Goal: Information Seeking & Learning: Learn about a topic

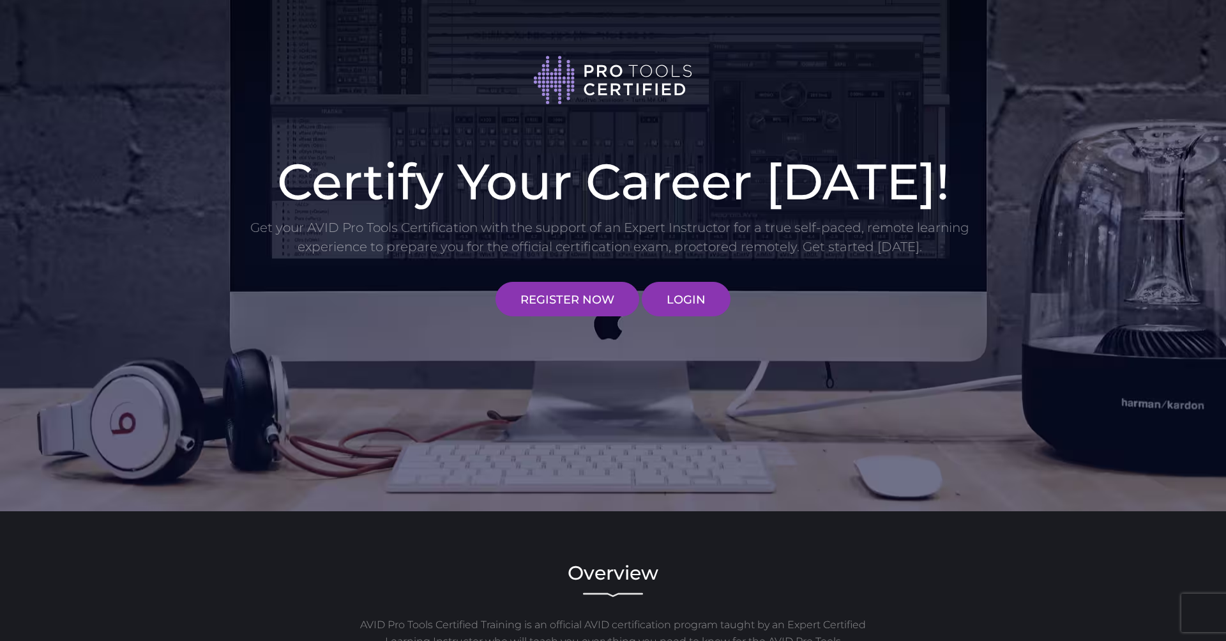
click at [731, 293] on div "Certify Your Career Today! Get your AVID Pro Tools Certification with the suppo…" at bounding box center [613, 233] width 747 height 166
click at [687, 300] on link "LOGIN" at bounding box center [686, 299] width 89 height 34
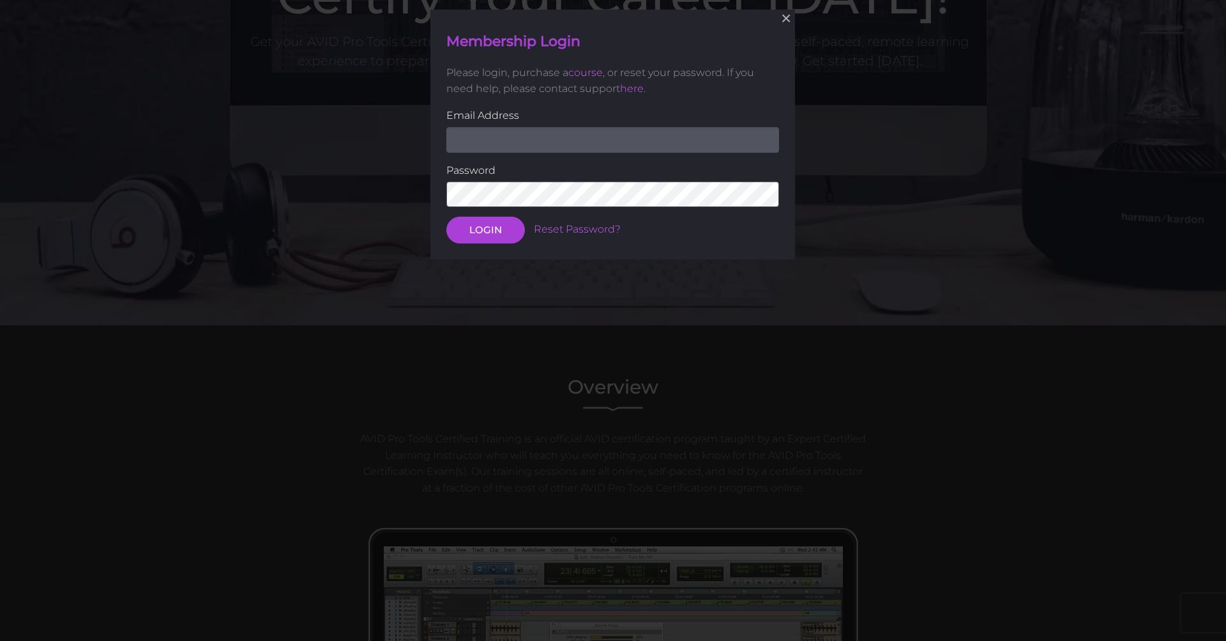
scroll to position [192, 0]
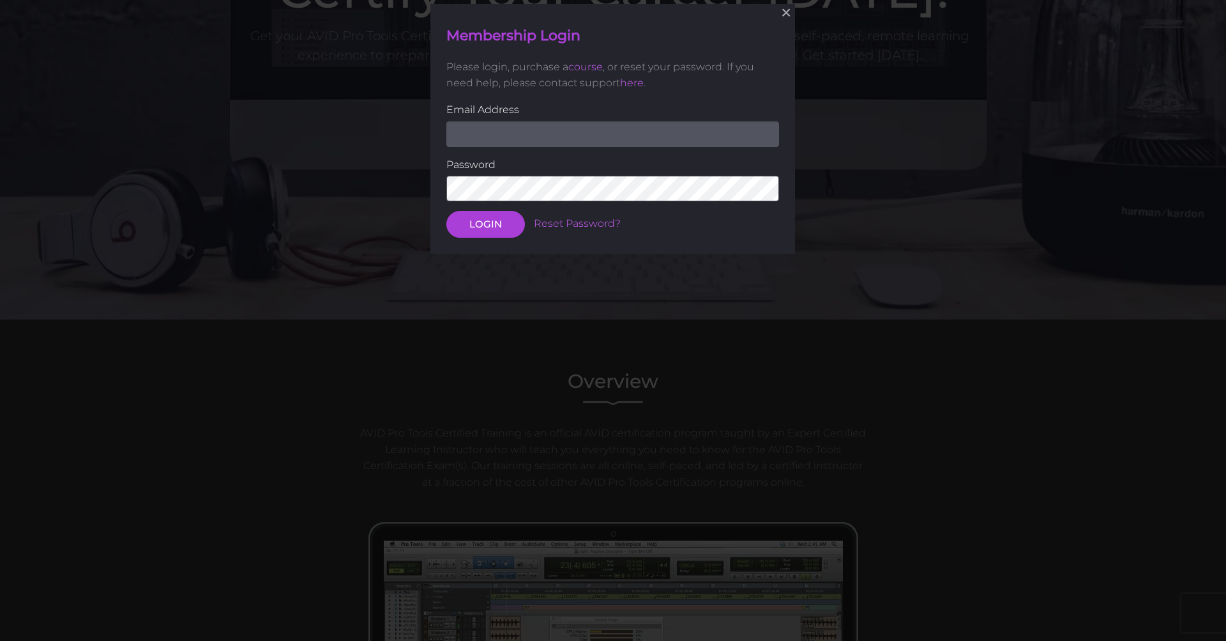
type input "robrecords@icloud.com"
click at [496, 224] on button "LOGIN" at bounding box center [486, 224] width 79 height 27
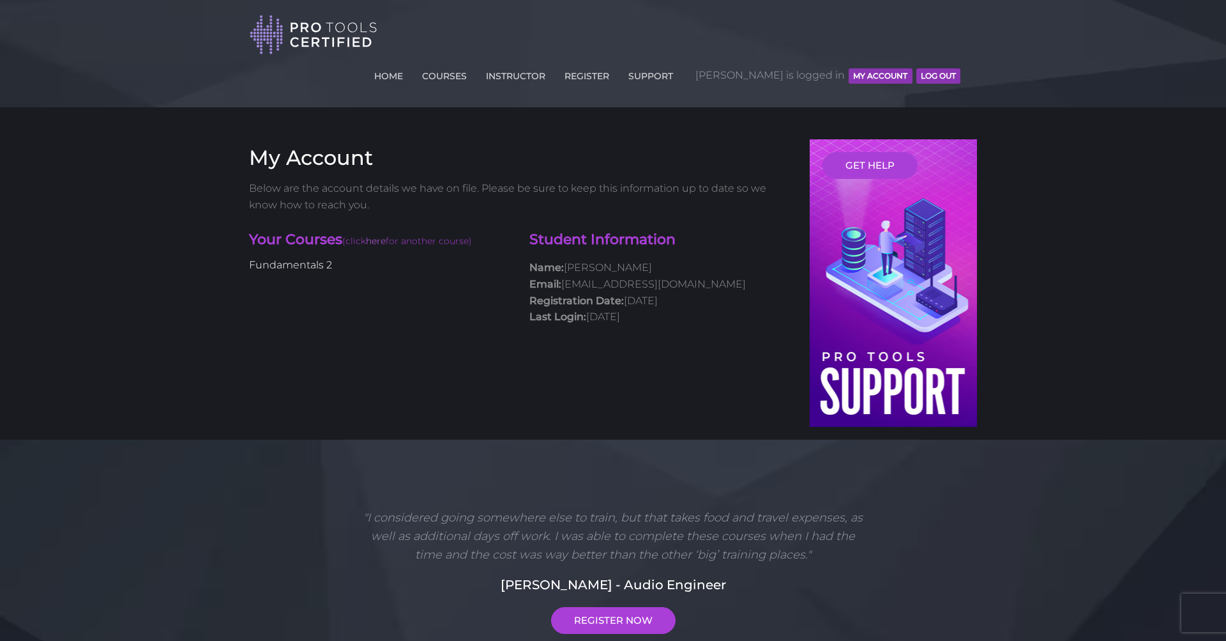
click at [323, 259] on link "Fundamentals 2" at bounding box center [290, 265] width 83 height 12
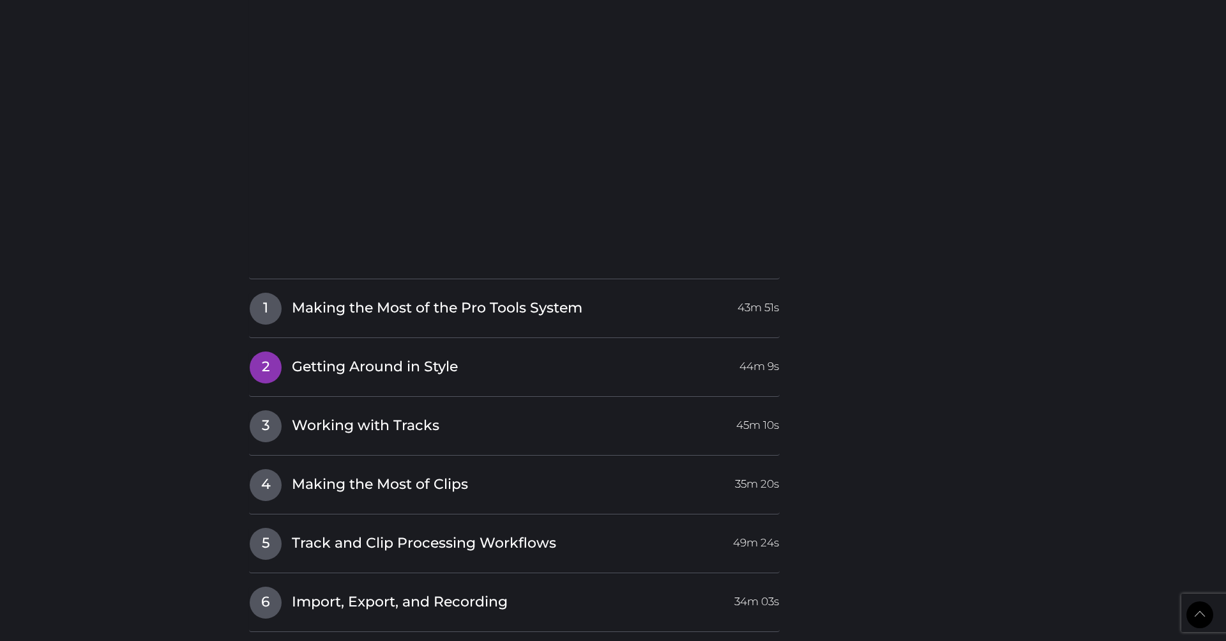
scroll to position [1463, 0]
click at [348, 356] on span "Getting Around in Style" at bounding box center [375, 366] width 166 height 20
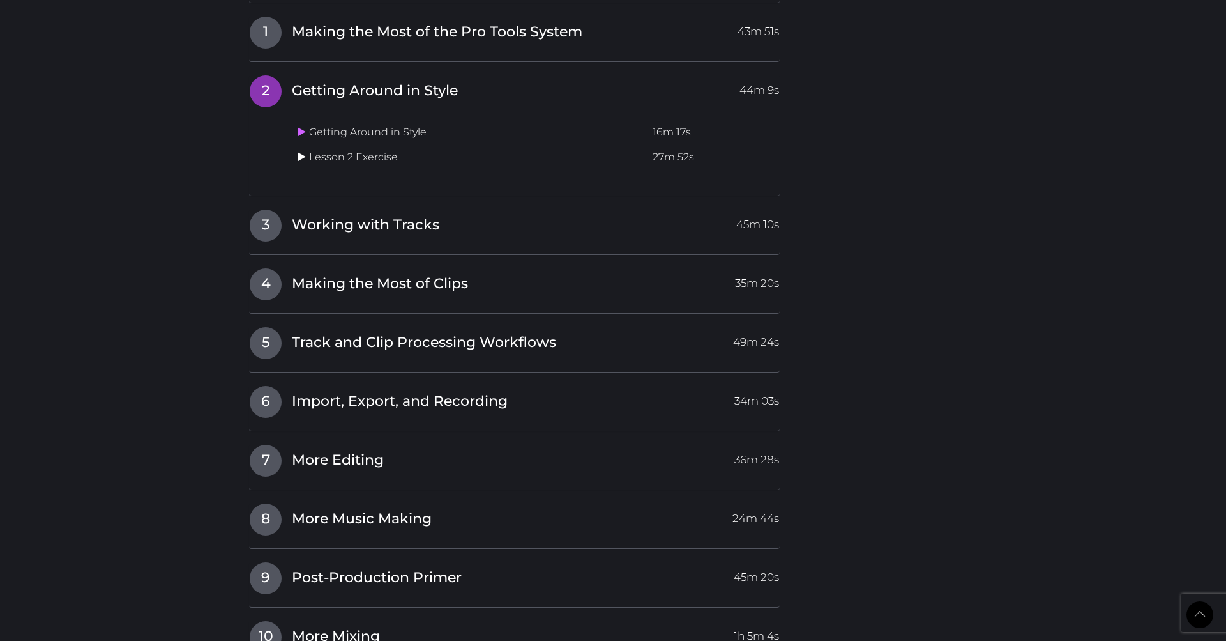
click at [303, 151] on icon at bounding box center [302, 156] width 8 height 10
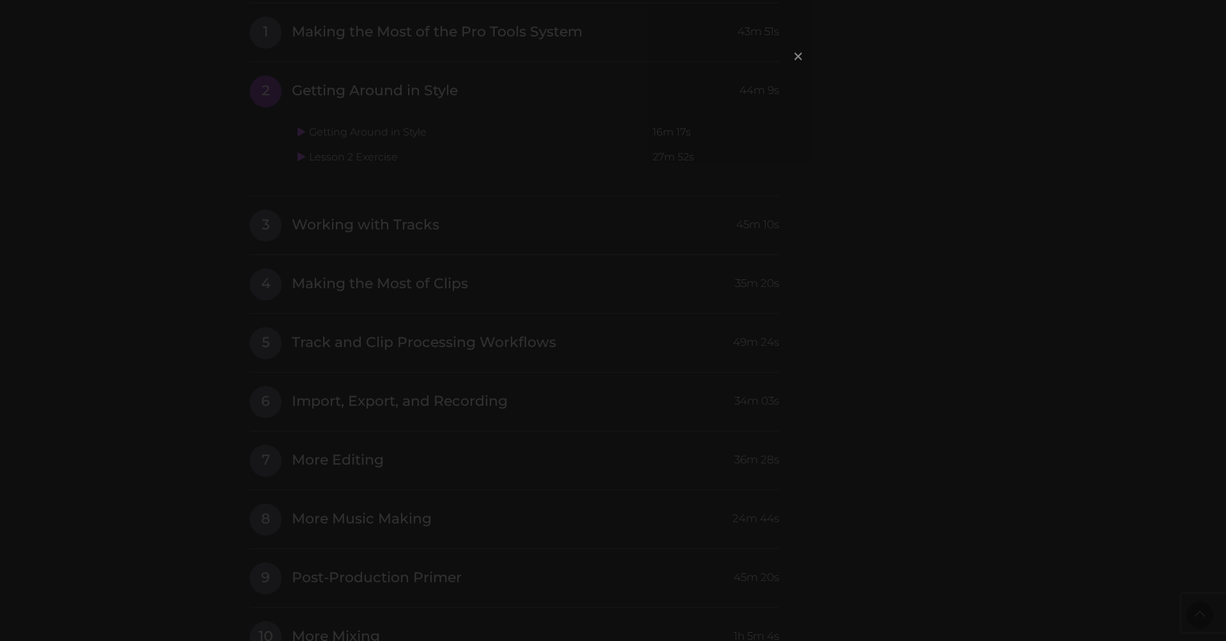
click at [798, 56] on span "×" at bounding box center [798, 55] width 13 height 27
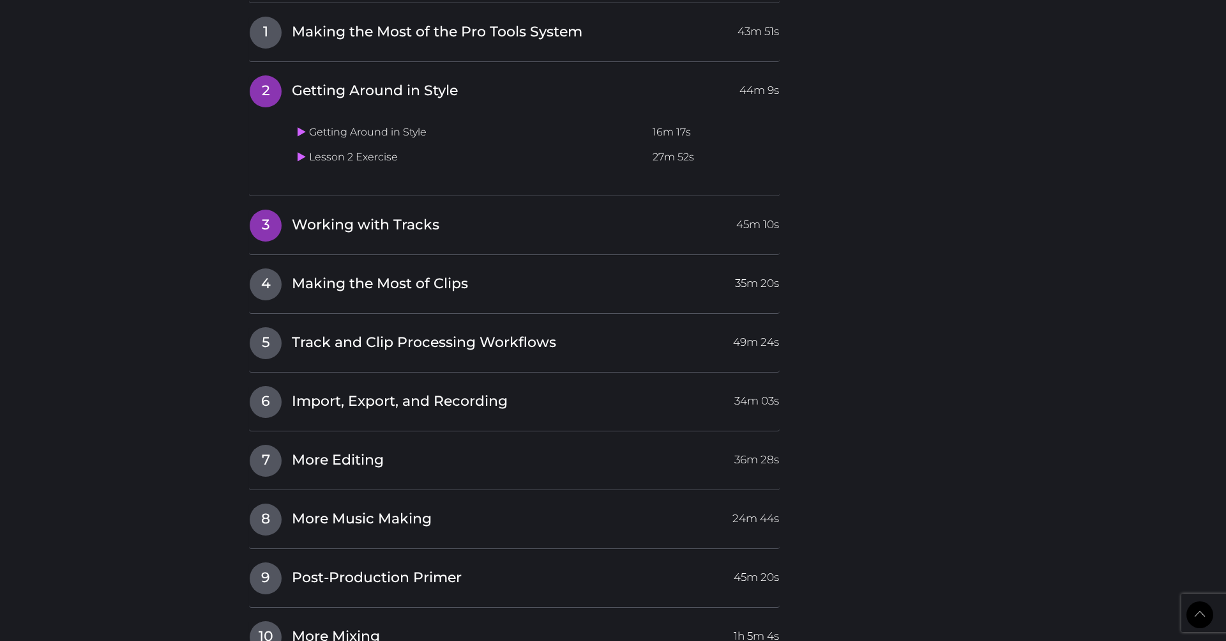
click at [383, 215] on span "Working with Tracks" at bounding box center [366, 225] width 148 height 20
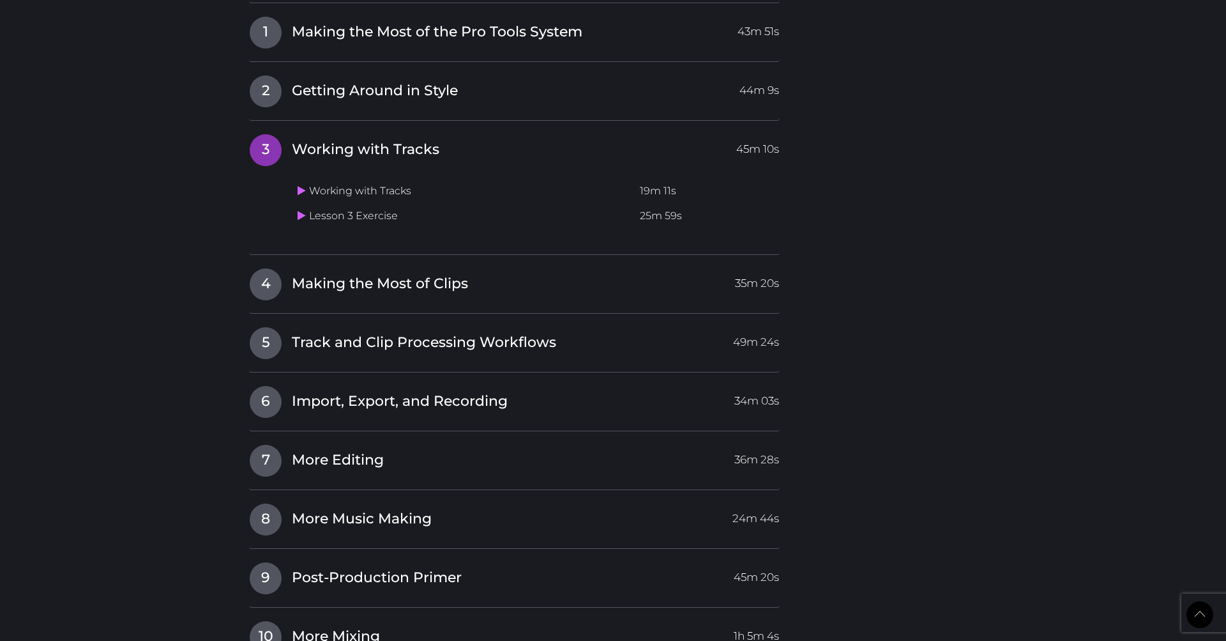
click at [372, 179] on td "Working with Tracks" at bounding box center [464, 191] width 342 height 25
click at [294, 179] on td "Working with Tracks" at bounding box center [464, 191] width 342 height 25
click at [298, 185] on icon at bounding box center [302, 190] width 8 height 10
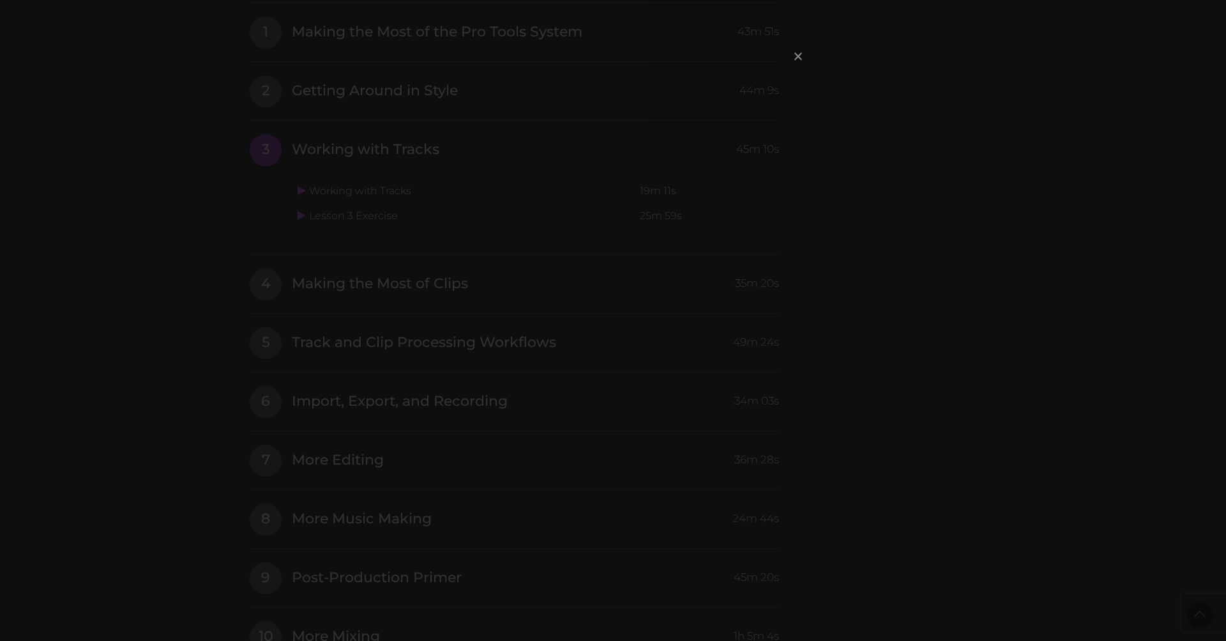
click at [799, 57] on span "×" at bounding box center [798, 55] width 13 height 27
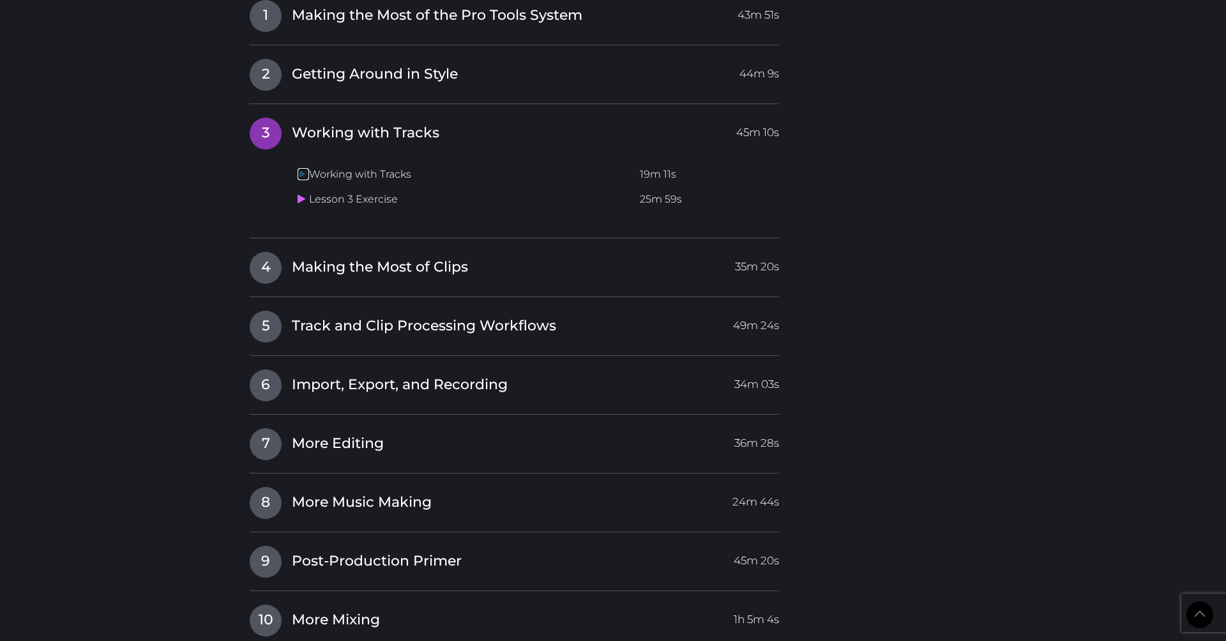
scroll to position [1469, 0]
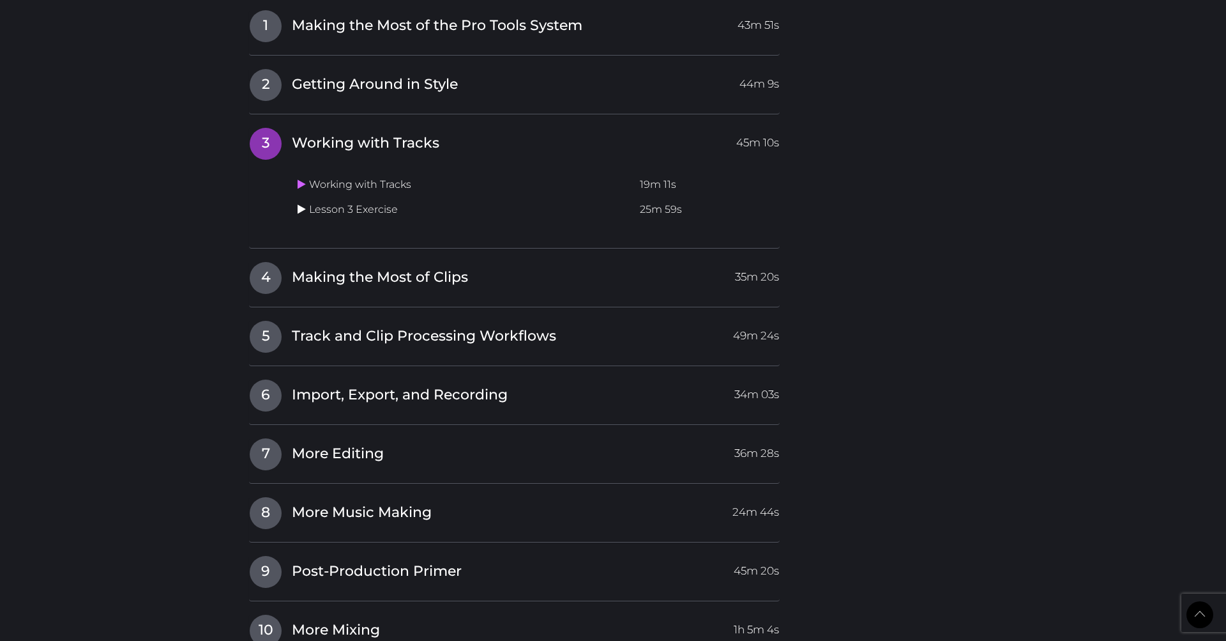
click at [307, 203] on link at bounding box center [303, 209] width 11 height 12
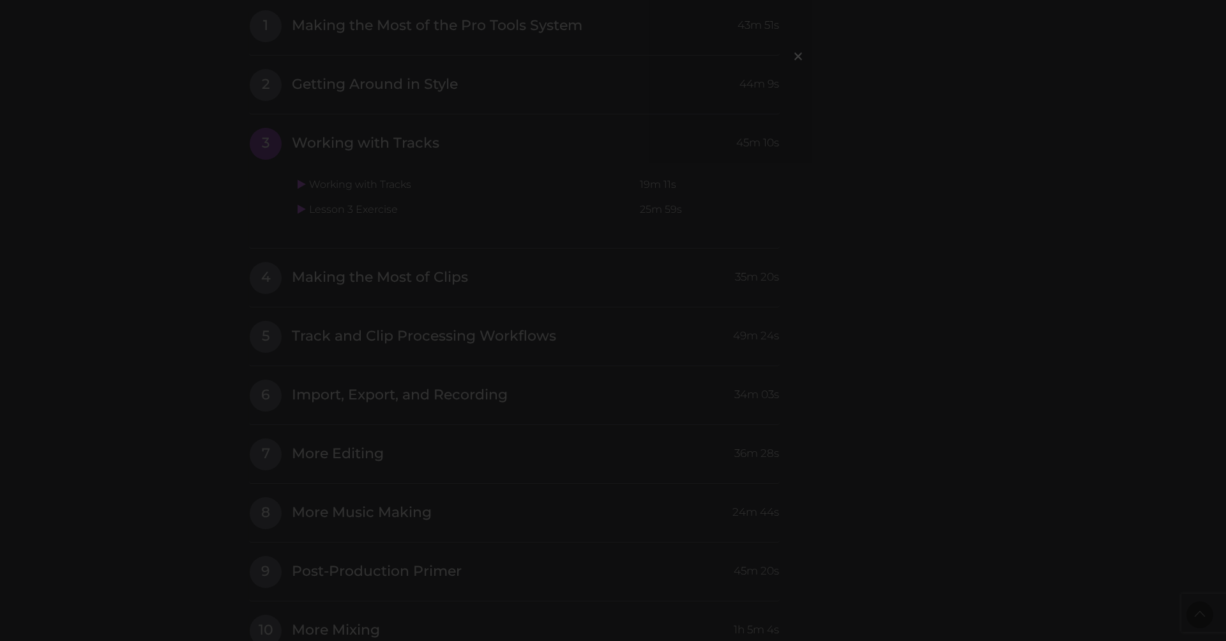
click at [798, 56] on span "×" at bounding box center [798, 55] width 13 height 27
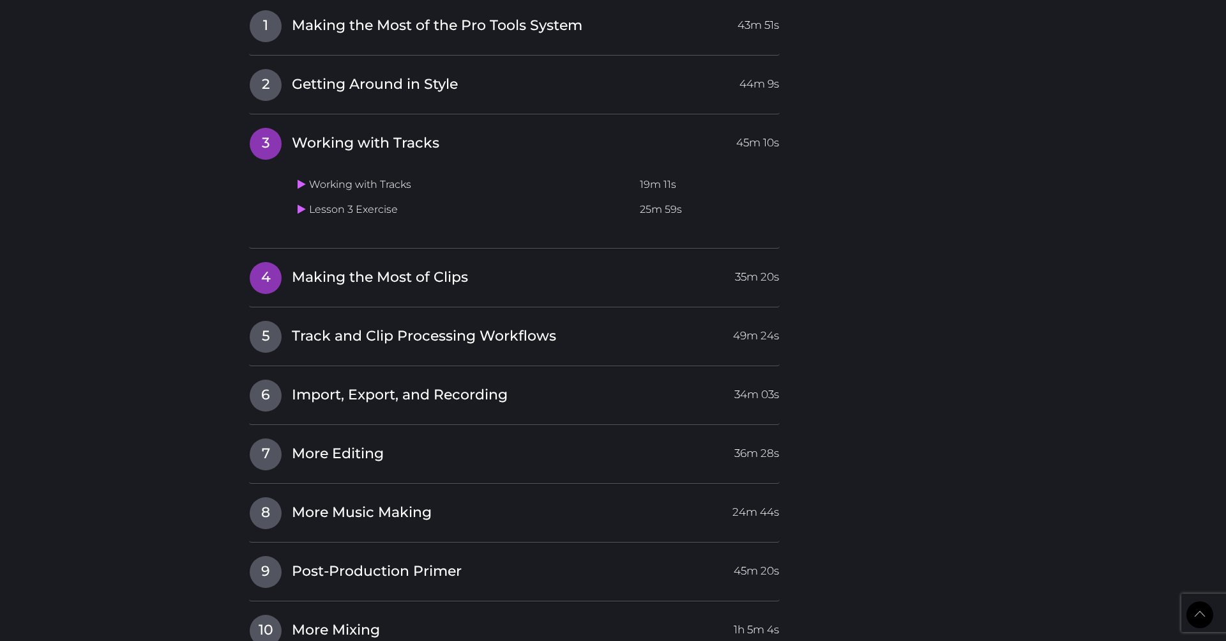
click at [398, 268] on span "Making the Most of Clips" at bounding box center [380, 278] width 176 height 20
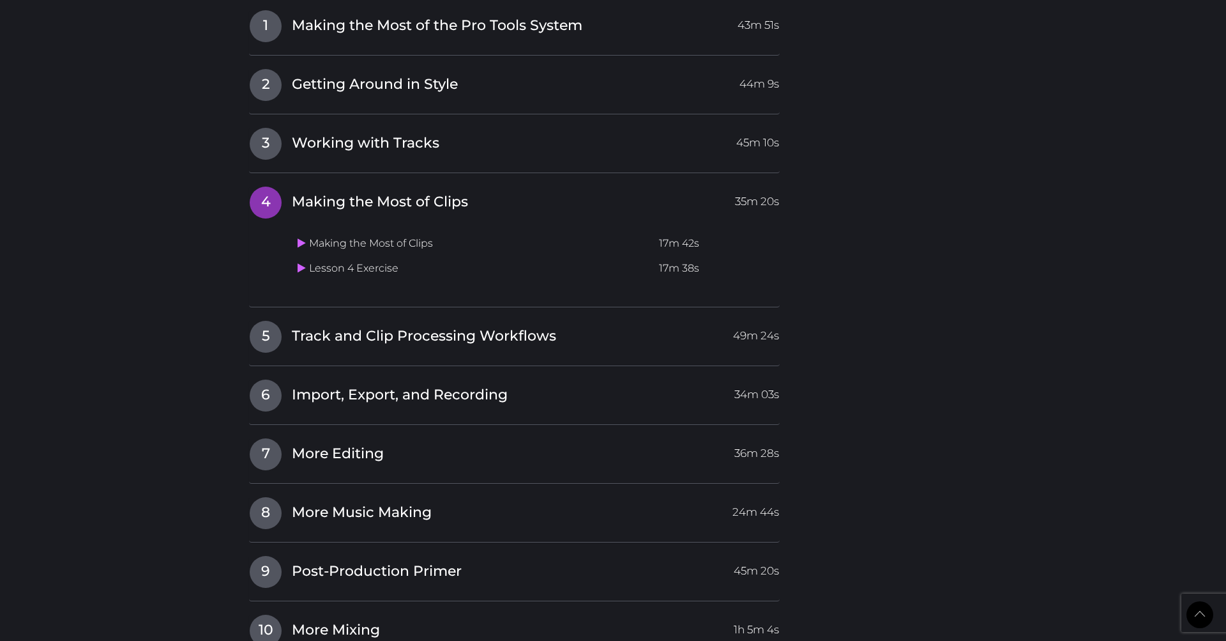
click at [415, 231] on td "Making the Most of Clips" at bounding box center [474, 243] width 362 height 25
click at [300, 238] on icon at bounding box center [302, 243] width 8 height 10
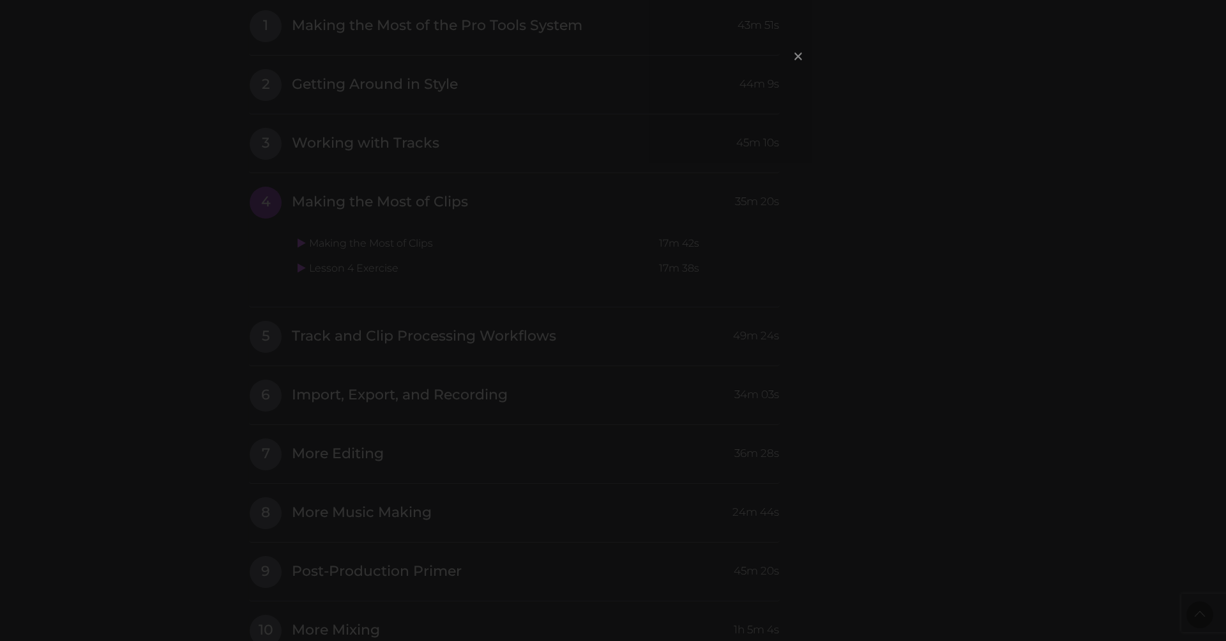
click at [802, 57] on span "×" at bounding box center [798, 55] width 13 height 27
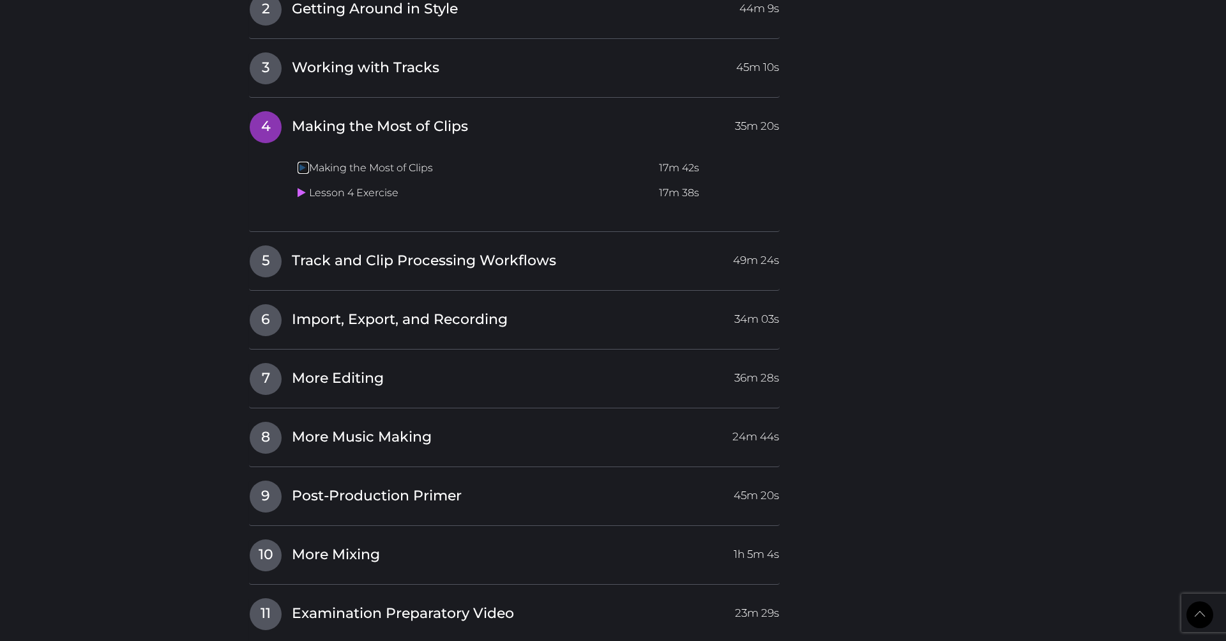
scroll to position [1583, 0]
